Goal: Information Seeking & Learning: Understand process/instructions

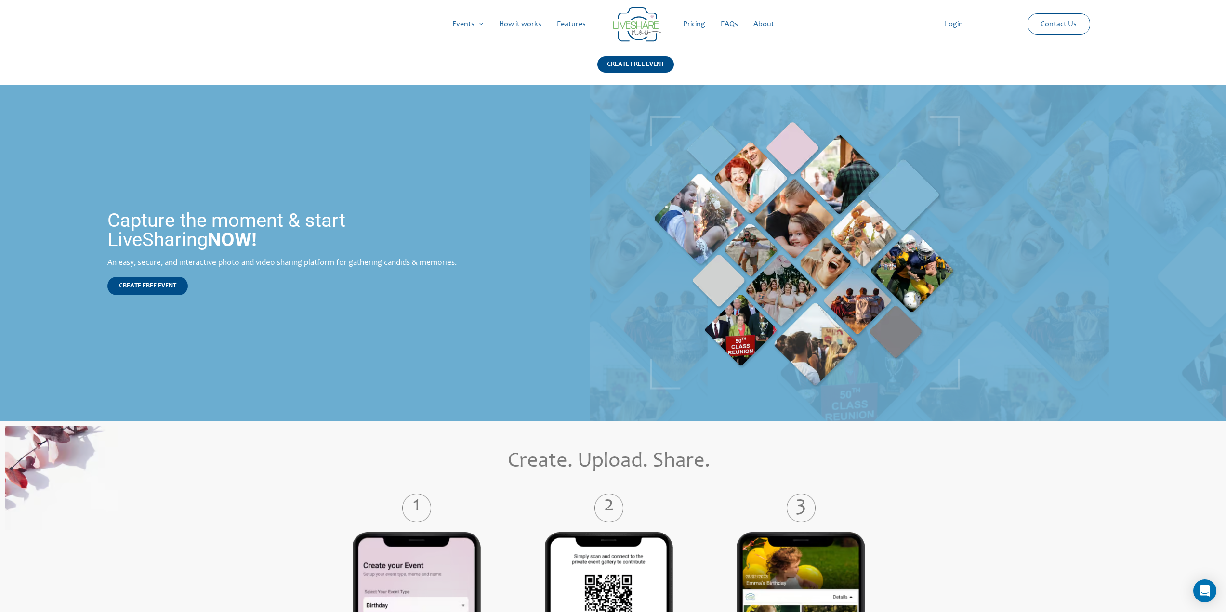
click at [527, 57] on div "Main Menu Events Menu Toggle Weddings Celebrations Reunions How it works Featur…" at bounding box center [613, 42] width 1193 height 85
click at [688, 29] on link "Pricing" at bounding box center [695, 24] width 38 height 31
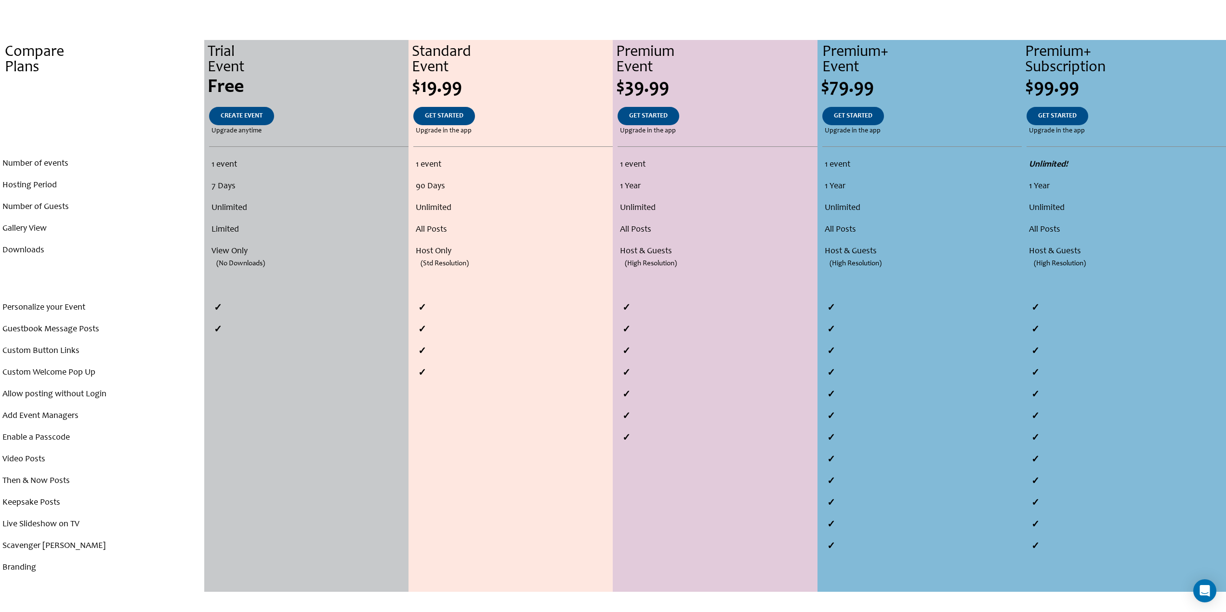
scroll to position [193, 0]
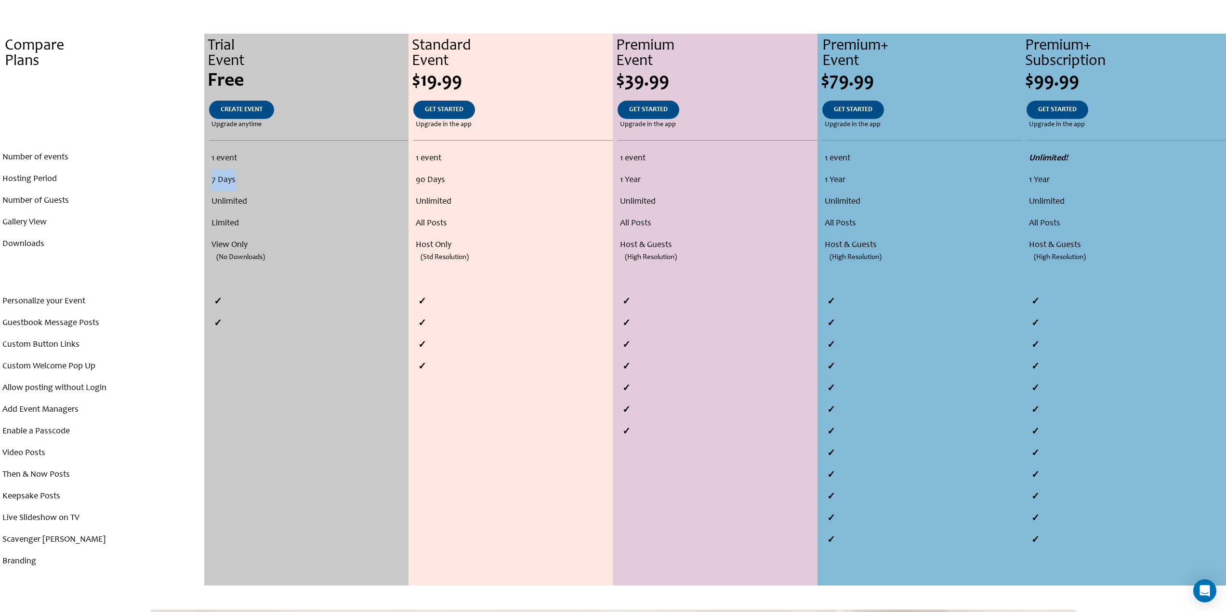
drag, startPoint x: 211, startPoint y: 180, endPoint x: 246, endPoint y: 179, distance: 34.7
click at [243, 179] on ul "1 event 7 Days Unlimited Limited View Only (No Downloads)" at bounding box center [306, 213] width 199 height 130
click at [246, 179] on li "7 Days" at bounding box center [309, 181] width 194 height 22
drag, startPoint x: 415, startPoint y: 178, endPoint x: 463, endPoint y: 181, distance: 47.3
click at [463, 181] on ul "1 event 90 Days Unlimited All Posts Host Only (Std Resolution)" at bounding box center [510, 213] width 199 height 130
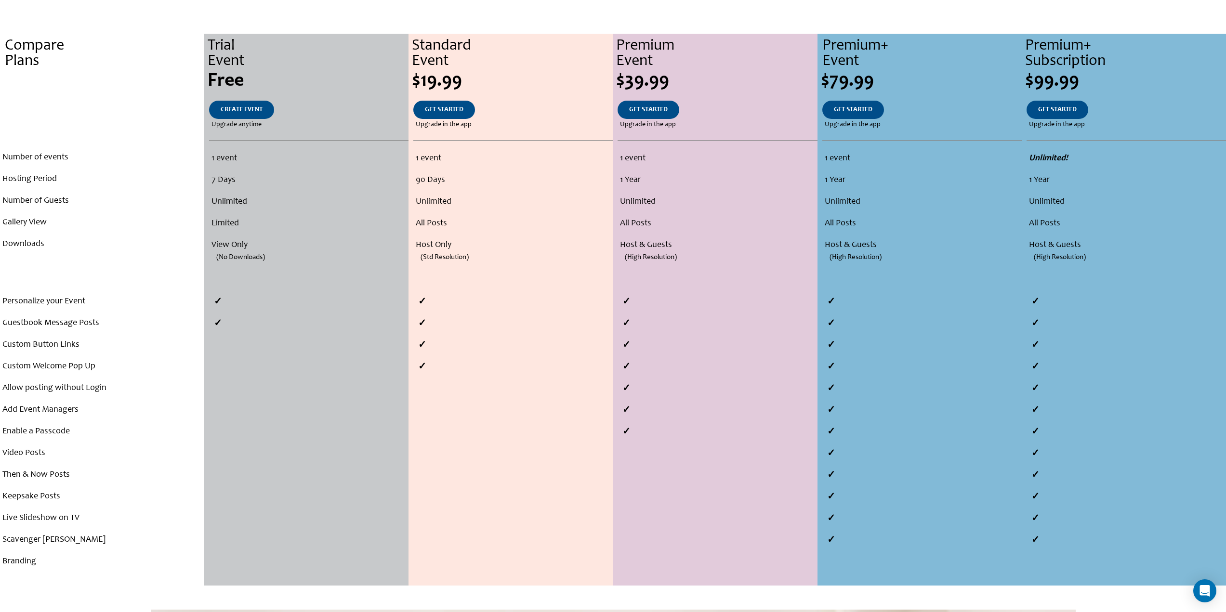
click at [422, 202] on li "Unlimited" at bounding box center [513, 202] width 195 height 22
drag, startPoint x: 419, startPoint y: 226, endPoint x: 457, endPoint y: 224, distance: 38.6
click at [457, 224] on li "All Posts" at bounding box center [513, 224] width 195 height 22
click at [460, 224] on li "All Posts" at bounding box center [513, 224] width 195 height 22
drag, startPoint x: 425, startPoint y: 260, endPoint x: 468, endPoint y: 261, distance: 43.9
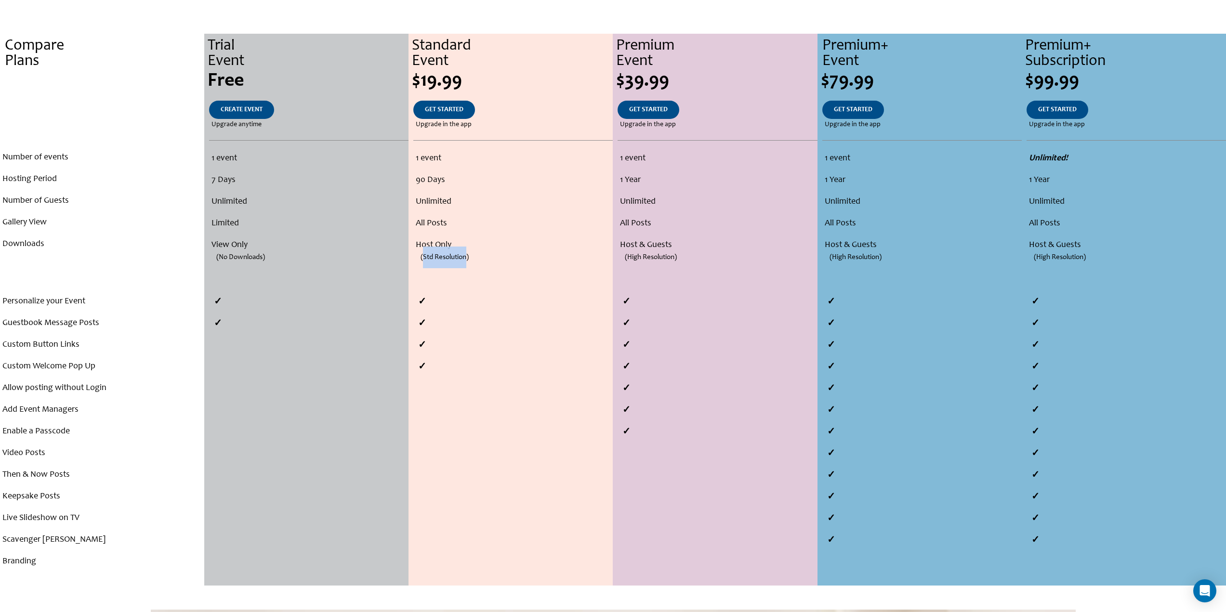
click at [468, 261] on span "(Std Resolution)" at bounding box center [445, 258] width 48 height 22
click at [660, 255] on span "(High Resolution)" at bounding box center [651, 258] width 52 height 22
drag, startPoint x: 624, startPoint y: 257, endPoint x: 684, endPoint y: 259, distance: 59.3
click at [684, 259] on li "(High Resolution)" at bounding box center [714, 267] width 199 height 22
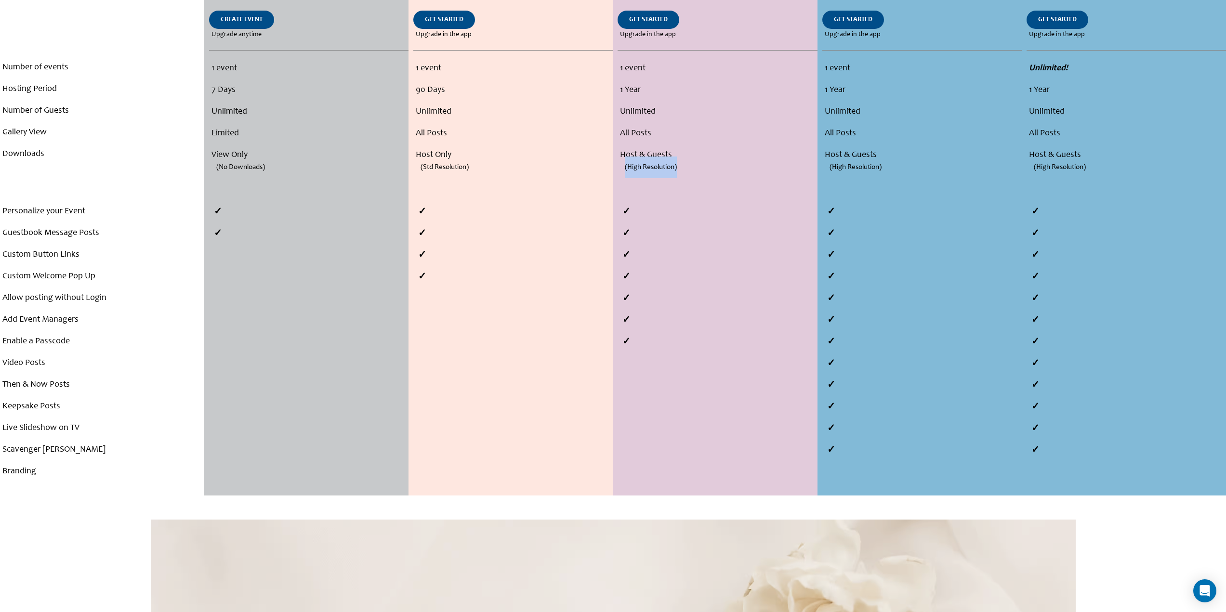
scroll to position [289, 0]
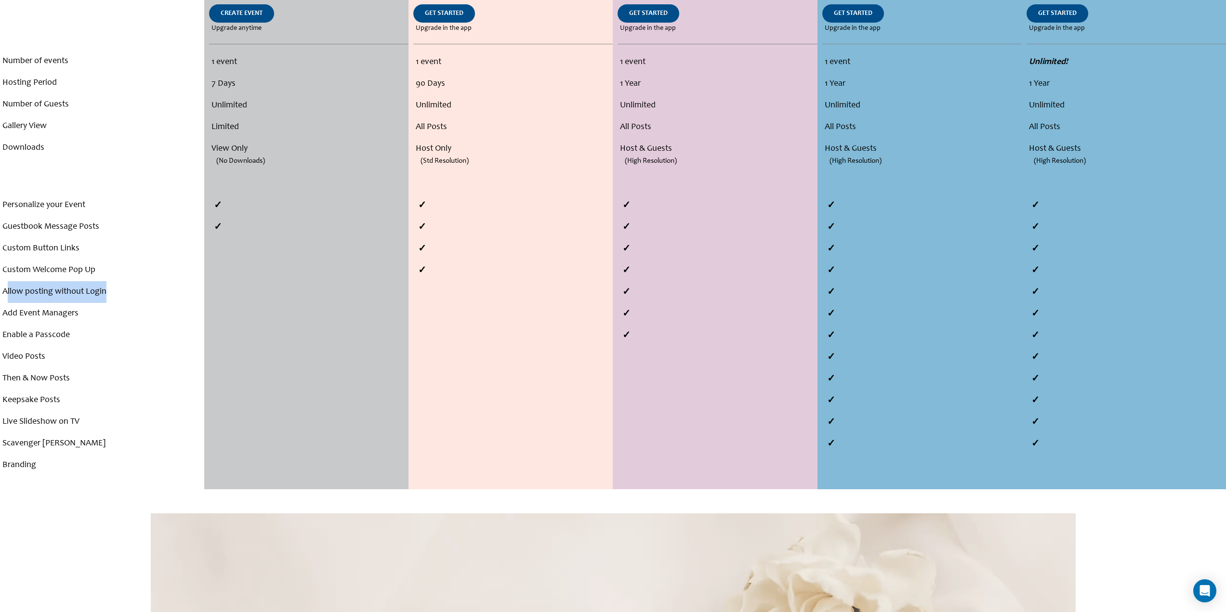
drag, startPoint x: 5, startPoint y: 288, endPoint x: 114, endPoint y: 291, distance: 108.9
click at [114, 291] on li "Allow posting without Login" at bounding box center [101, 292] width 199 height 22
click at [38, 294] on li "Allow posting without Login" at bounding box center [101, 292] width 199 height 22
drag, startPoint x: 84, startPoint y: 292, endPoint x: 2, endPoint y: 296, distance: 82.0
click at [0, 296] on html "Skip to content Main Menu Events Menu Toggle Weddings Celebrations Reunions How…" at bounding box center [613, 389] width 1226 height 1356
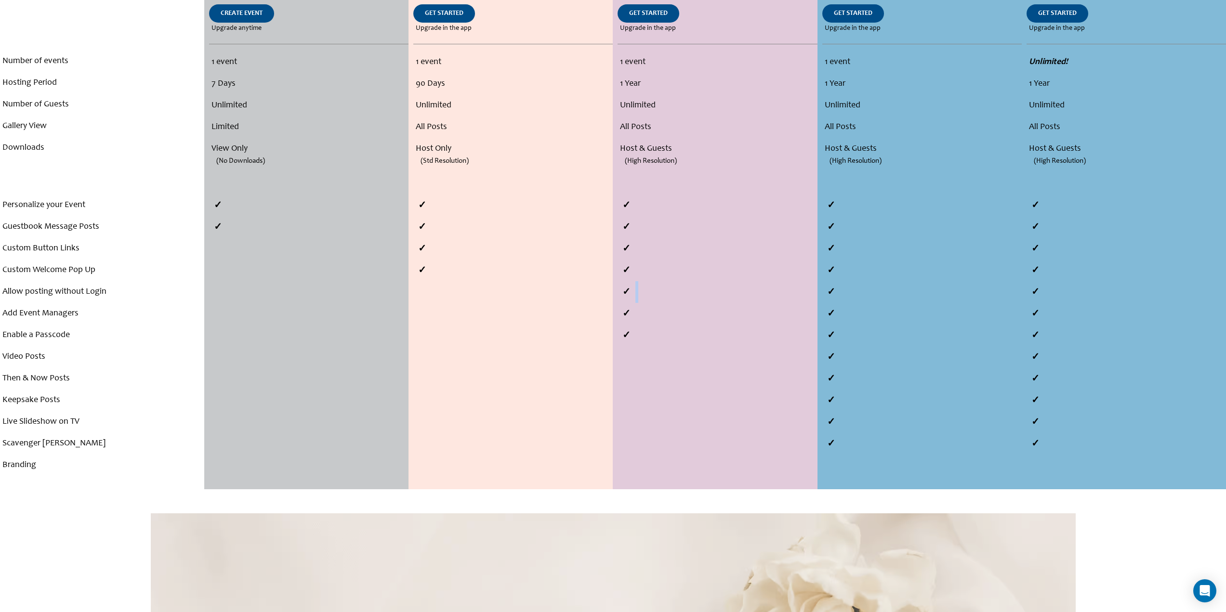
drag, startPoint x: 637, startPoint y: 290, endPoint x: 614, endPoint y: 292, distance: 22.2
click at [614, 292] on div at bounding box center [715, 271] width 204 height 152
click at [666, 295] on li at bounding box center [717, 292] width 199 height 22
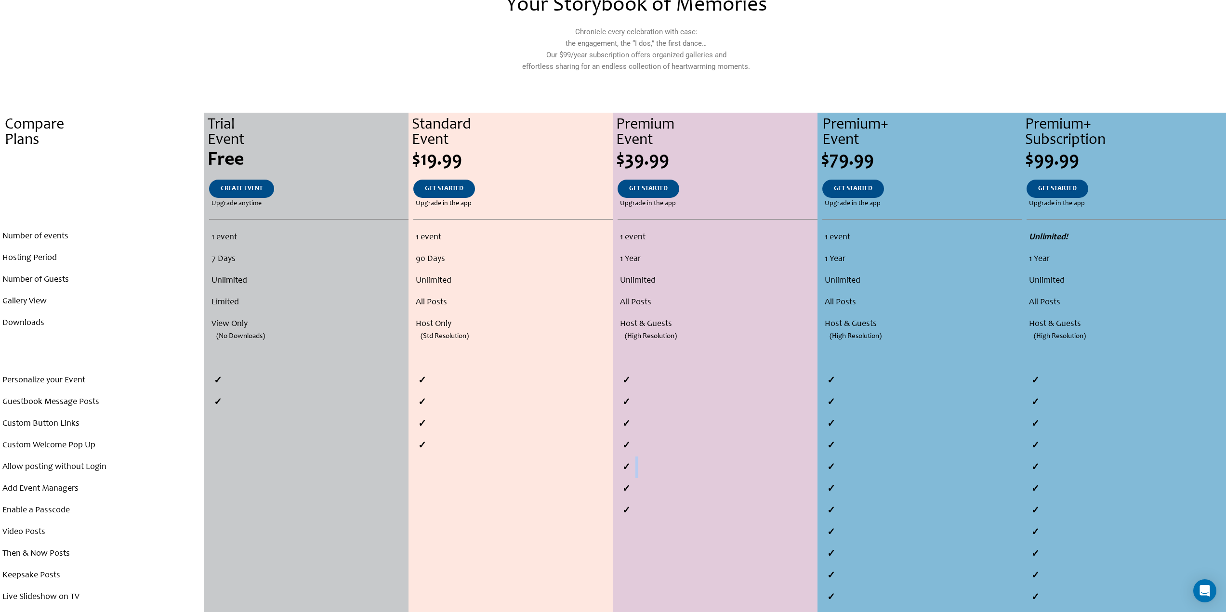
scroll to position [48, 0]
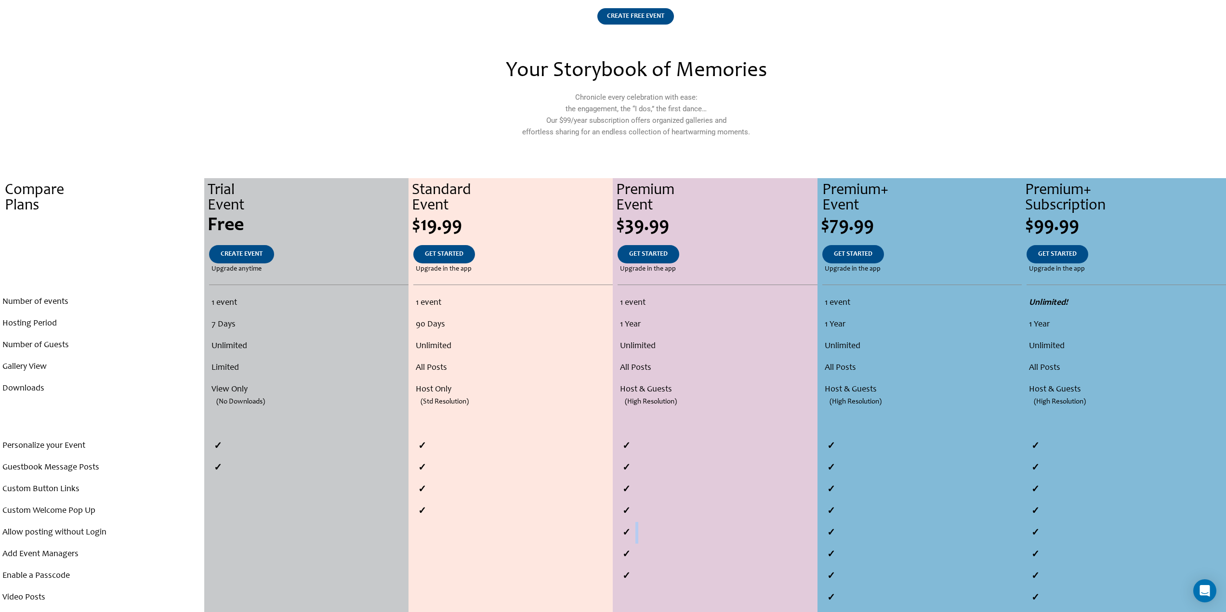
drag, startPoint x: 661, startPoint y: 227, endPoint x: 619, endPoint y: 226, distance: 41.9
click at [619, 226] on div "$39.99" at bounding box center [716, 225] width 201 height 19
click at [708, 233] on div "$39.99" at bounding box center [716, 225] width 201 height 19
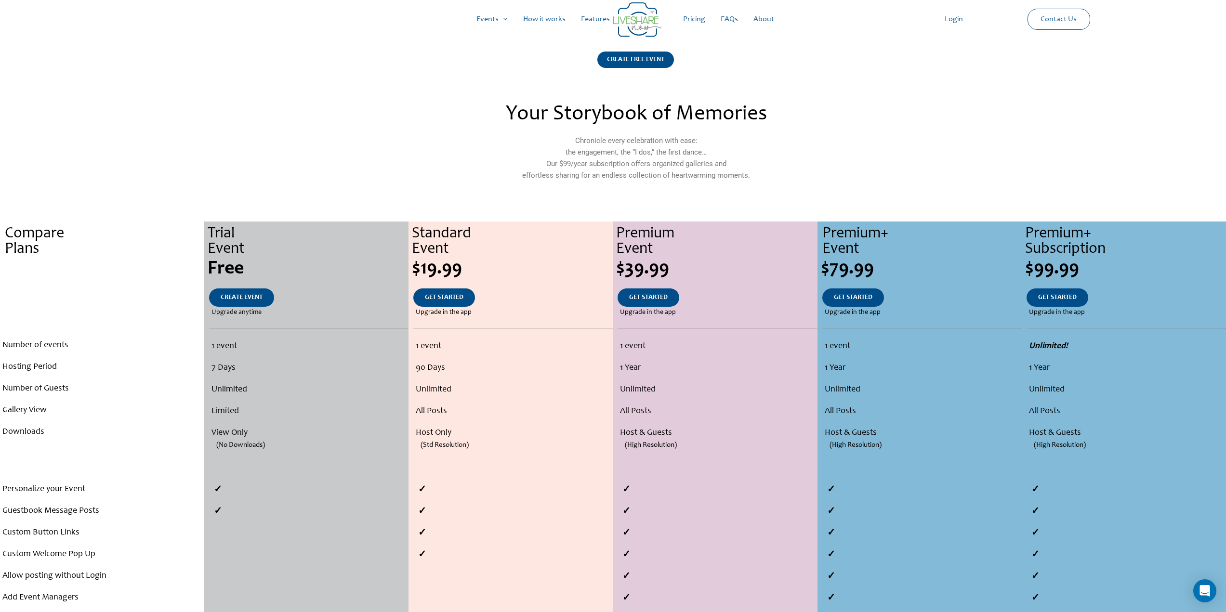
scroll to position [0, 0]
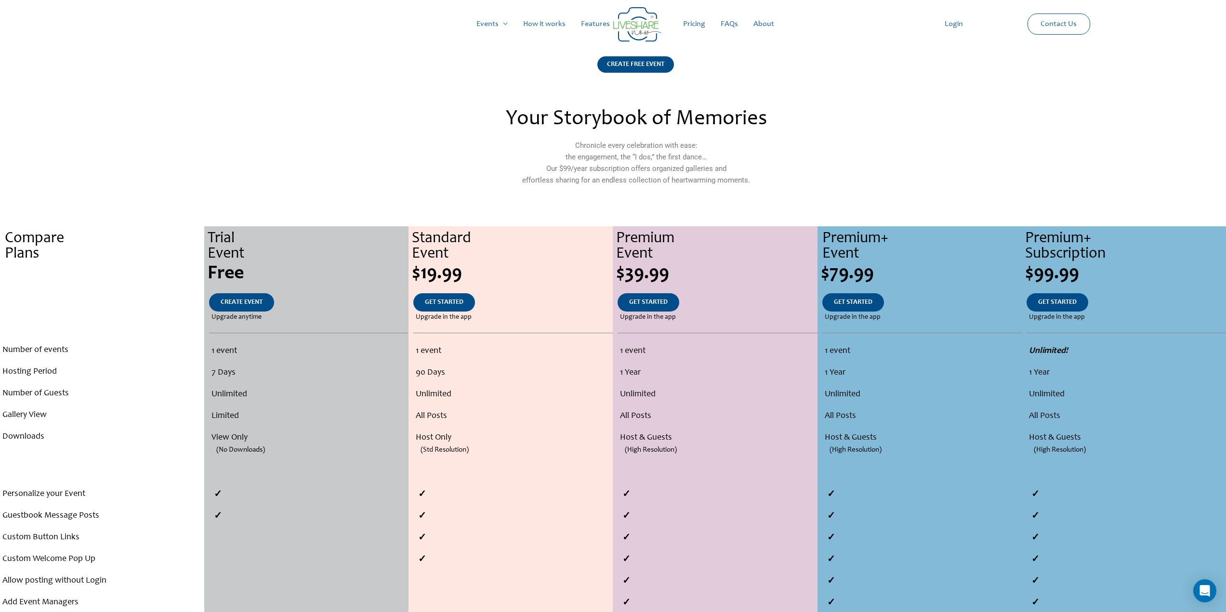
click at [734, 258] on div "Premium Event" at bounding box center [716, 246] width 201 height 31
click at [727, 285] on div "$39.99" at bounding box center [715, 277] width 204 height 31
click at [543, 26] on link "How it works" at bounding box center [545, 24] width 58 height 31
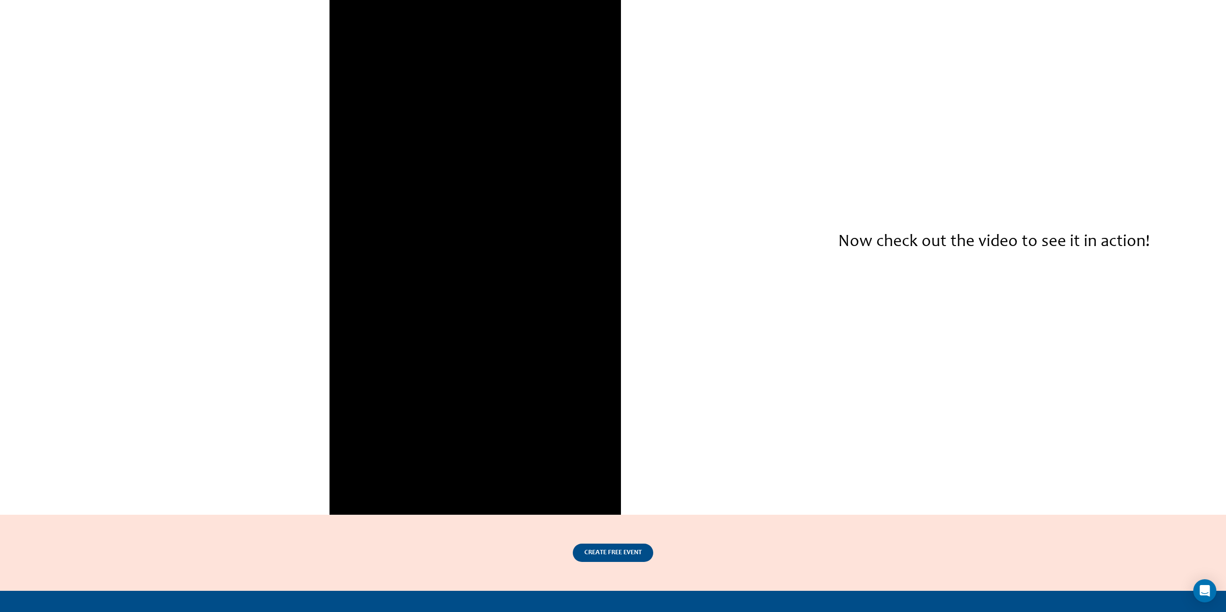
scroll to position [1379, 0]
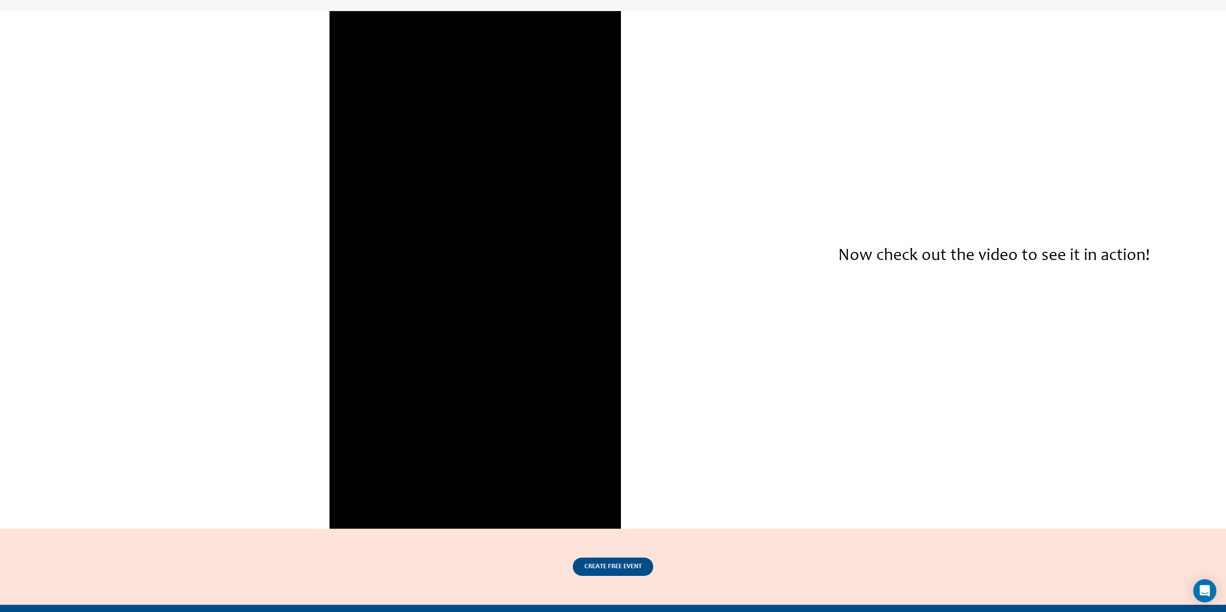
click at [192, 119] on div at bounding box center [475, 270] width 583 height 518
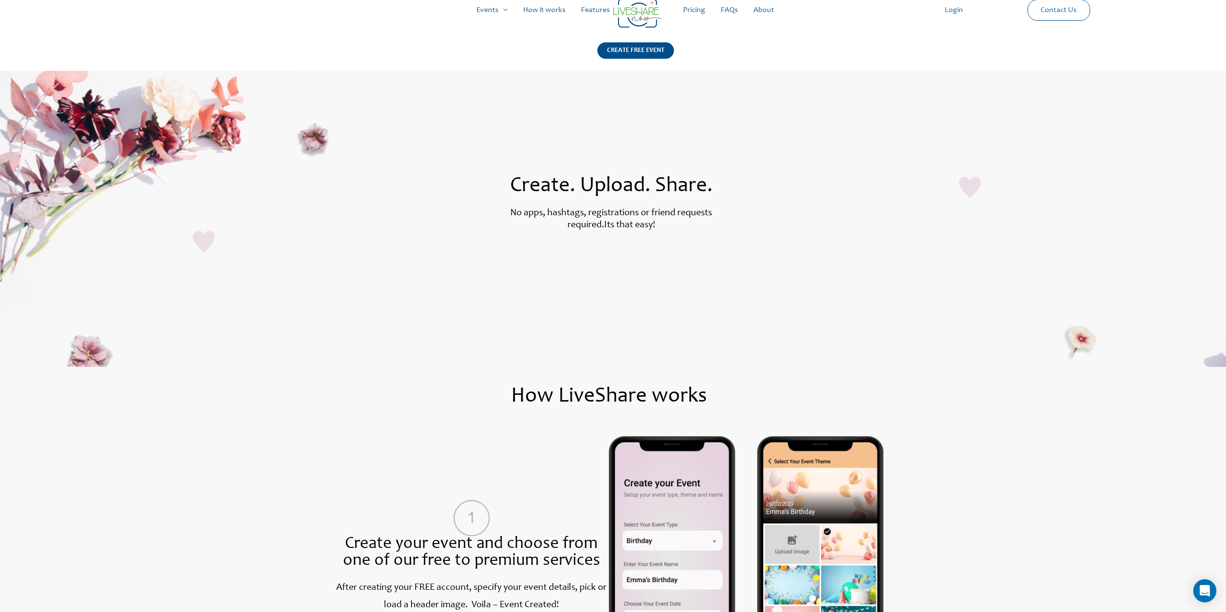
scroll to position [0, 0]
